Goal: Task Accomplishment & Management: Manage account settings

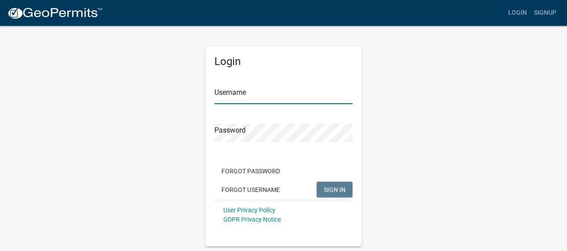
type input "Kanetra1"
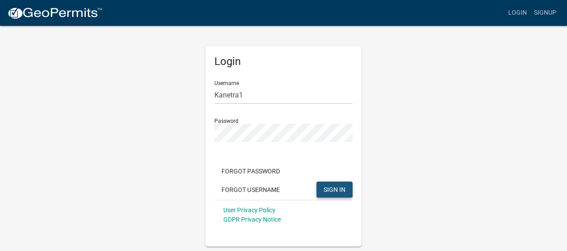
click at [330, 189] on span "SIGN IN" at bounding box center [334, 189] width 22 height 7
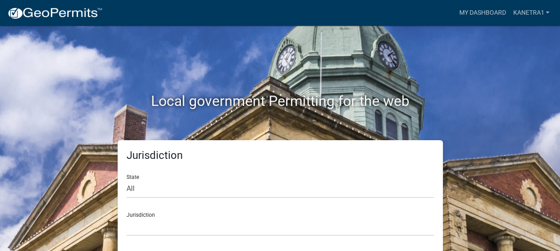
scroll to position [1, 0]
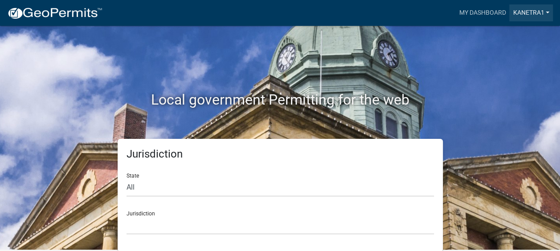
click at [543, 12] on link "Kanetra1" at bounding box center [531, 12] width 44 height 17
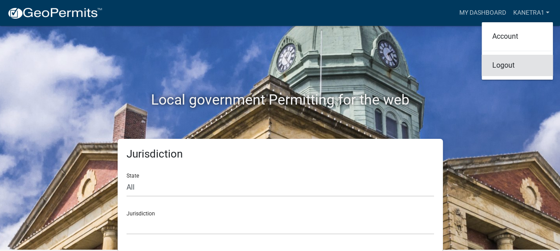
click at [501, 63] on link "Logout" at bounding box center [517, 65] width 71 height 21
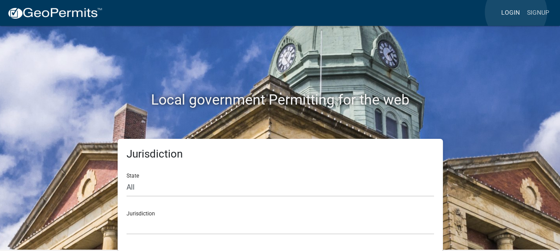
click at [516, 12] on link "Login" at bounding box center [511, 12] width 26 height 17
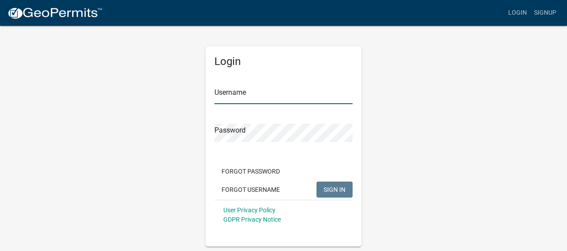
type input "Kanetra1"
